Goal: Task Accomplishment & Management: Use online tool/utility

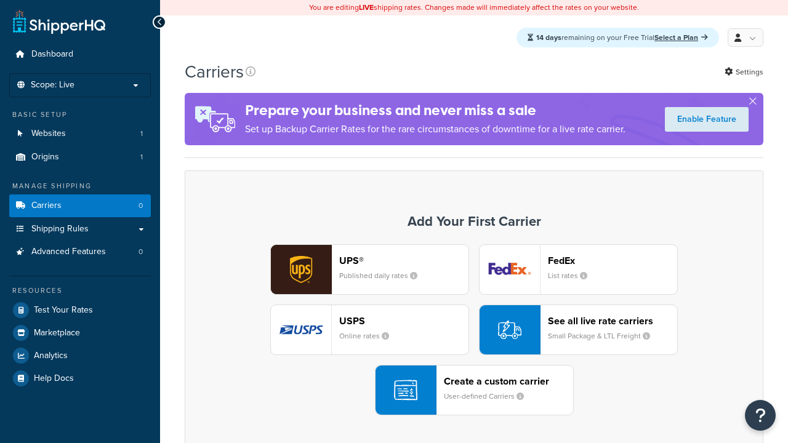
click at [474, 331] on div "UPS® Published daily rates FedEx List rates USPS Online rates See all live rate…" at bounding box center [474, 329] width 553 height 171
click at [474, 391] on div "Create a custom carrier User-defined Carriers" at bounding box center [508, 391] width 129 height 30
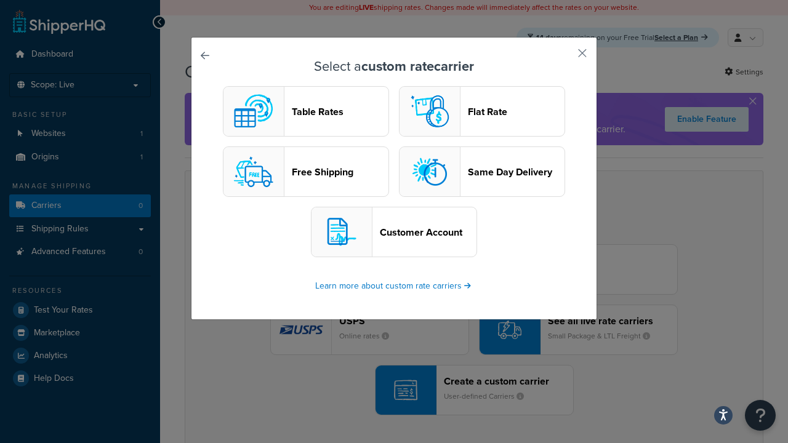
click at [306, 112] on header "Table Rates" at bounding box center [340, 112] width 97 height 12
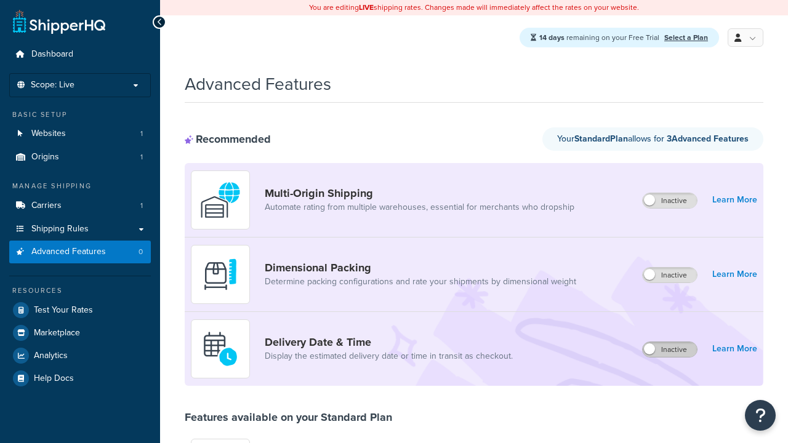
click at [671, 350] on label "Inactive" at bounding box center [670, 349] width 54 height 15
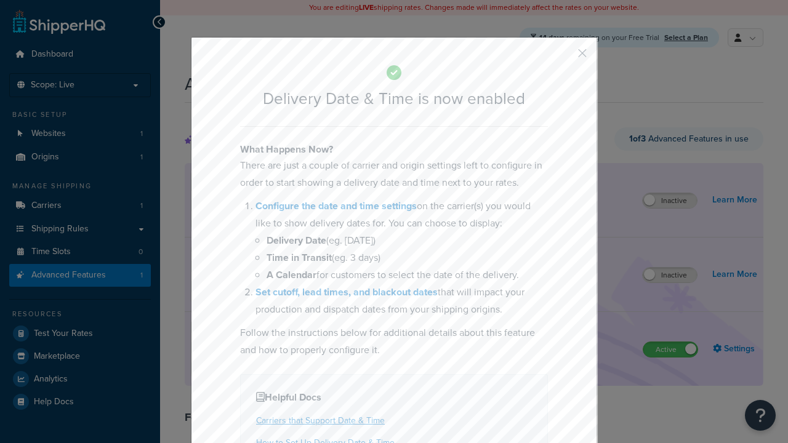
click at [564, 57] on button "button" at bounding box center [564, 57] width 3 height 3
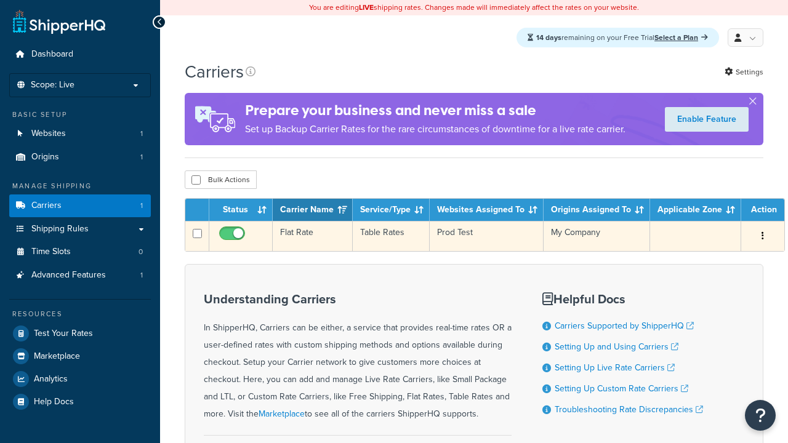
click at [312, 238] on td "Flat Rate" at bounding box center [313, 236] width 80 height 30
